Goal: Find specific page/section: Find specific page/section

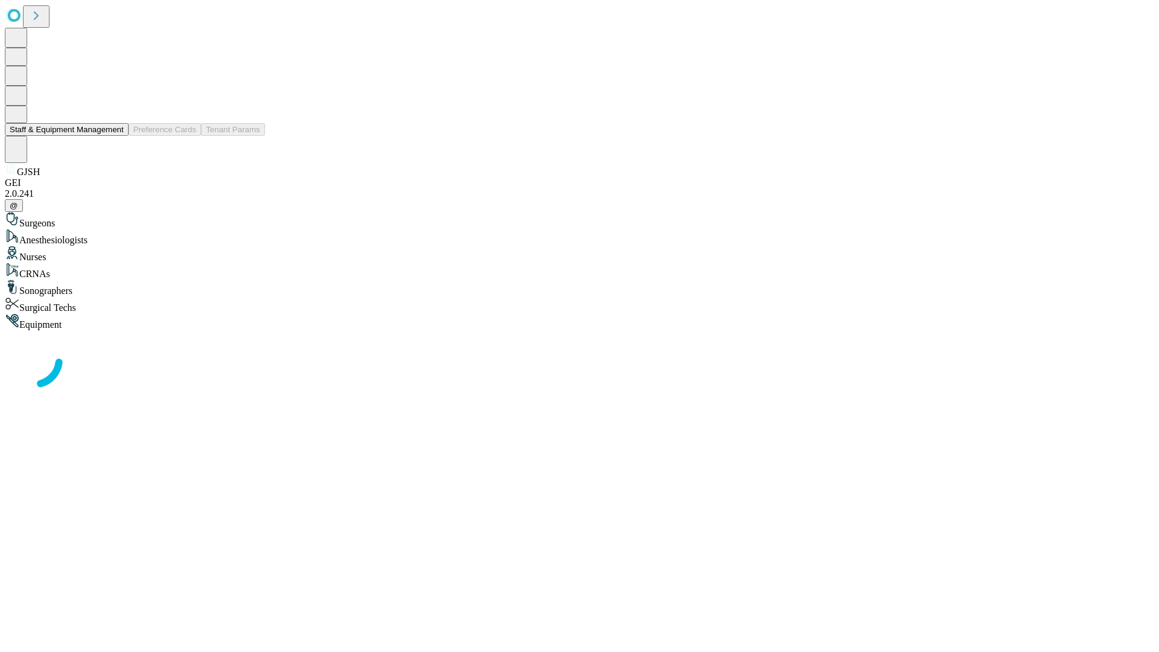
click at [115, 136] on button "Staff & Equipment Management" at bounding box center [67, 129] width 124 height 13
